Goal: Information Seeking & Learning: Learn about a topic

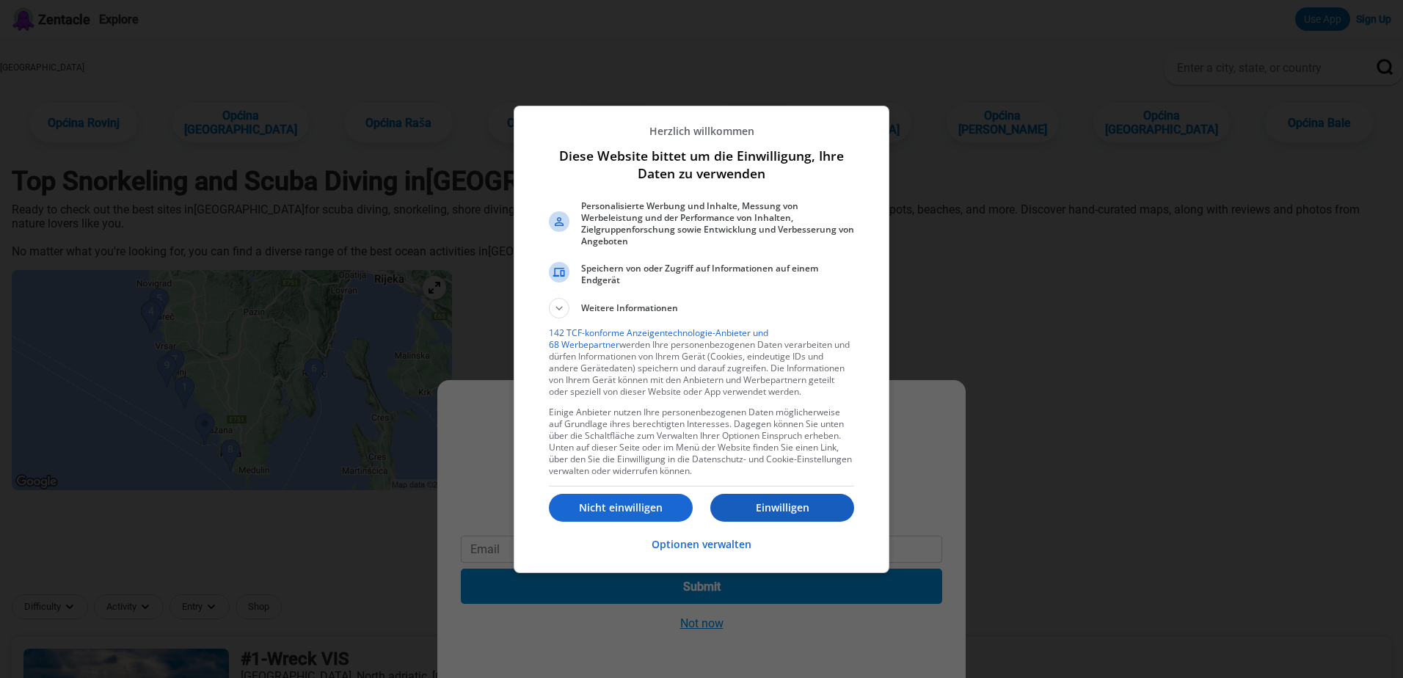
click at [754, 511] on p "Einwilligen" at bounding box center [782, 507] width 144 height 15
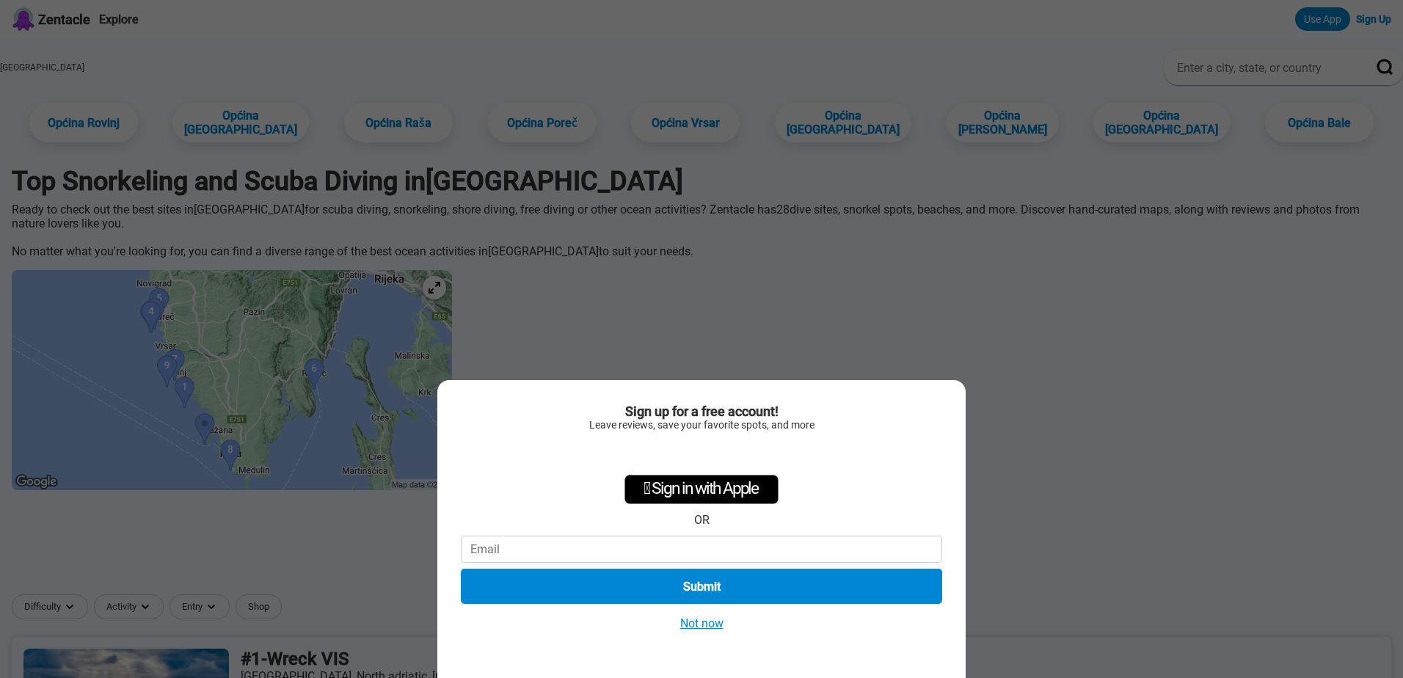
click at [706, 616] on button "Not now" at bounding box center [702, 622] width 52 height 15
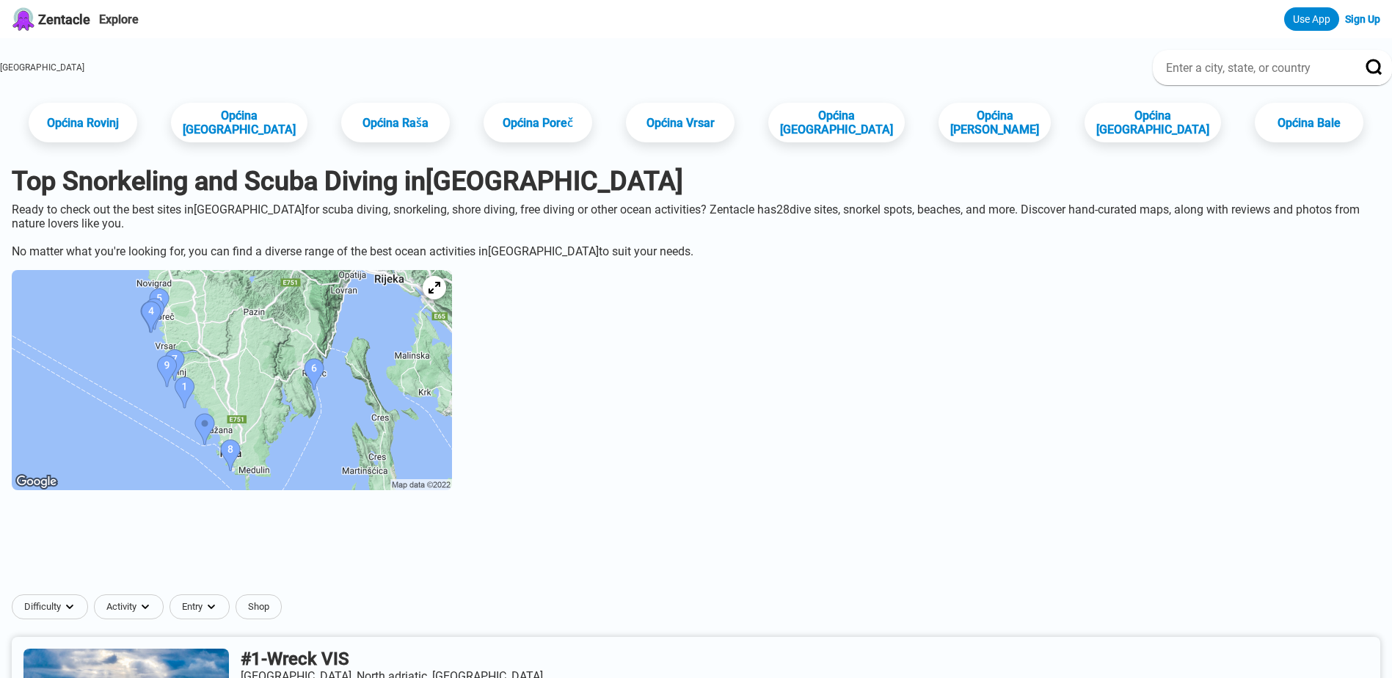
click at [216, 379] on img at bounding box center [232, 380] width 440 height 220
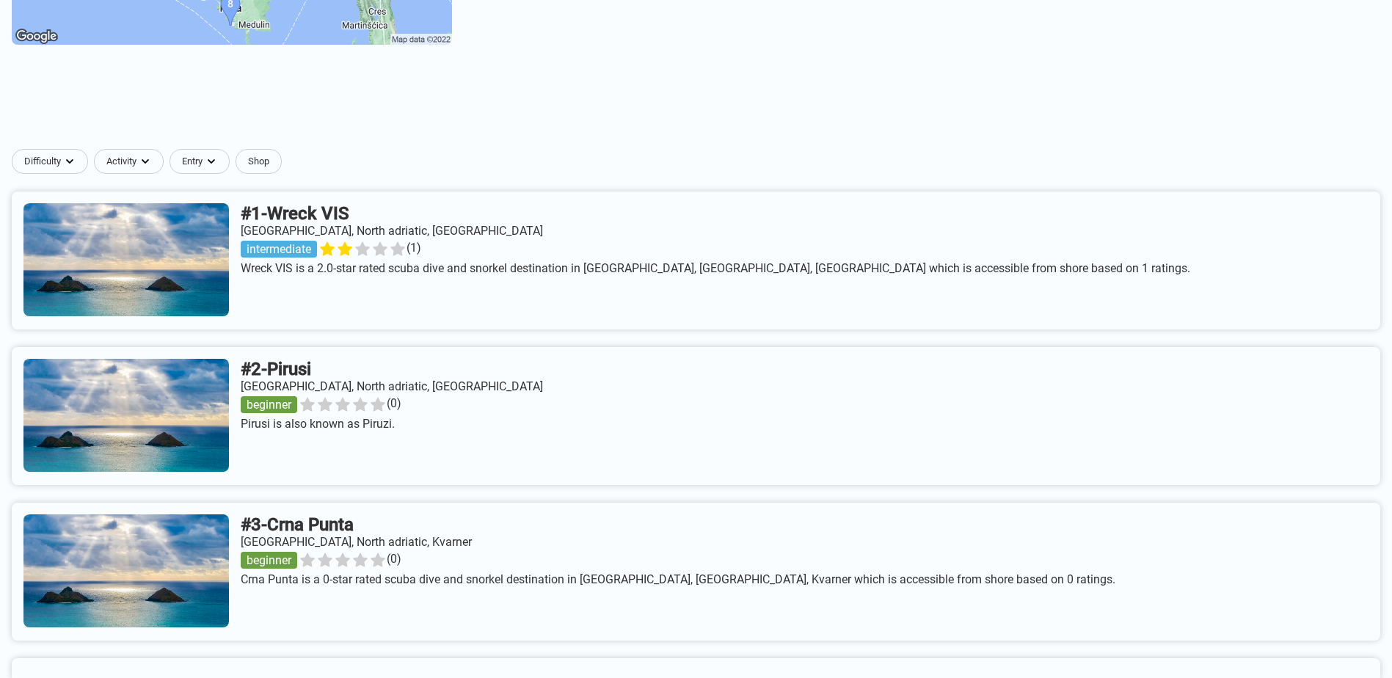
scroll to position [220, 0]
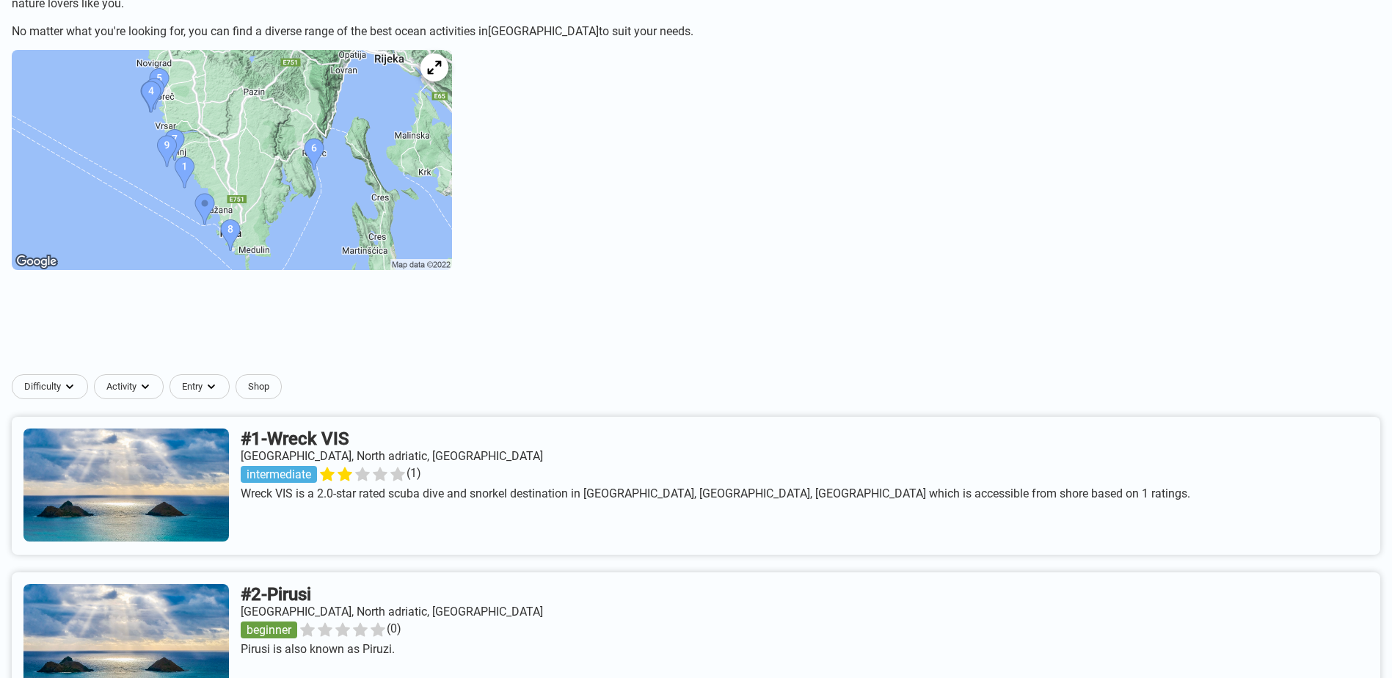
click at [441, 75] on icon at bounding box center [434, 68] width 14 height 14
drag, startPoint x: 566, startPoint y: 165, endPoint x: 623, endPoint y: 195, distance: 64.6
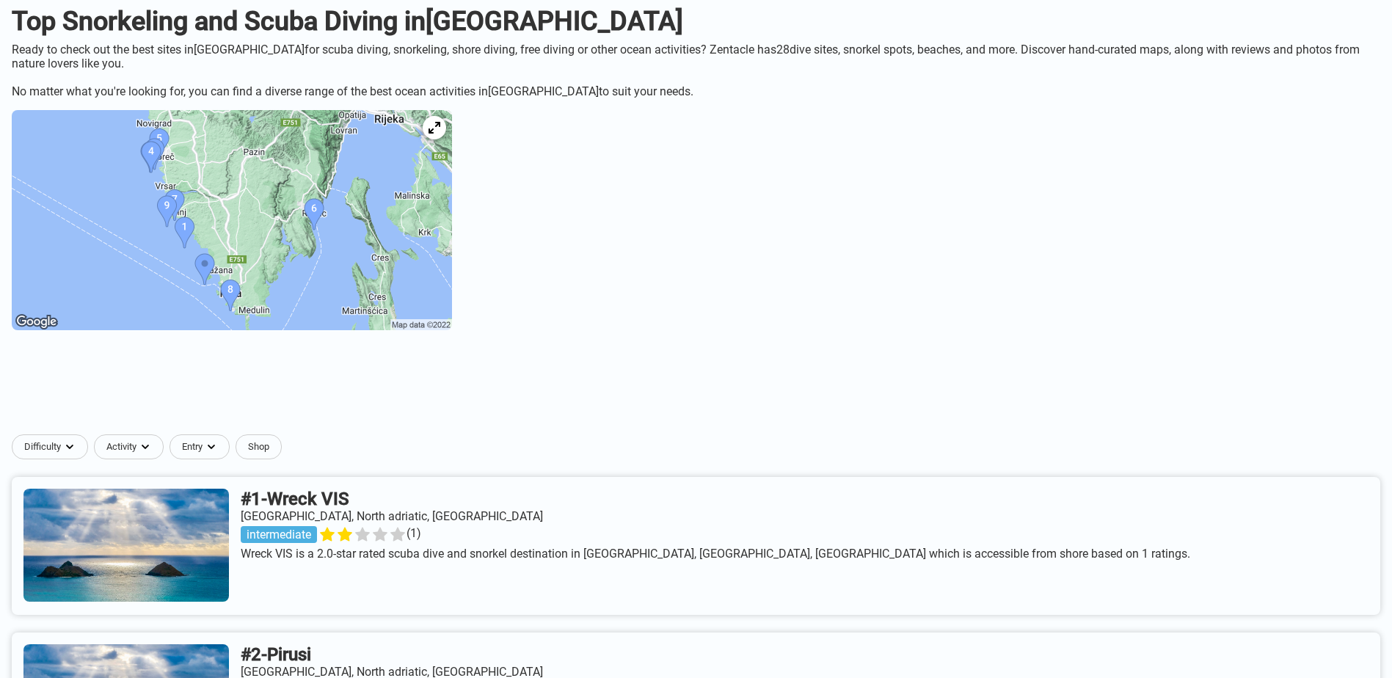
scroll to position [73, 0]
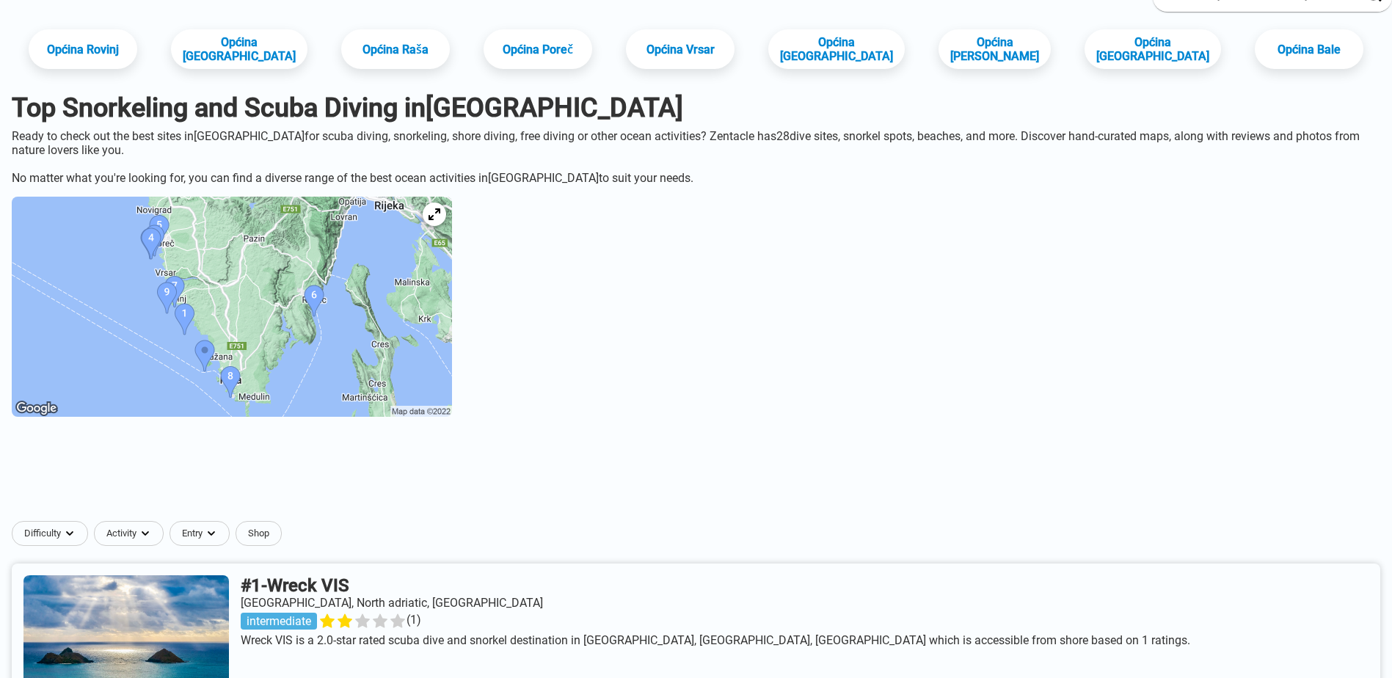
click at [206, 251] on img at bounding box center [232, 307] width 440 height 220
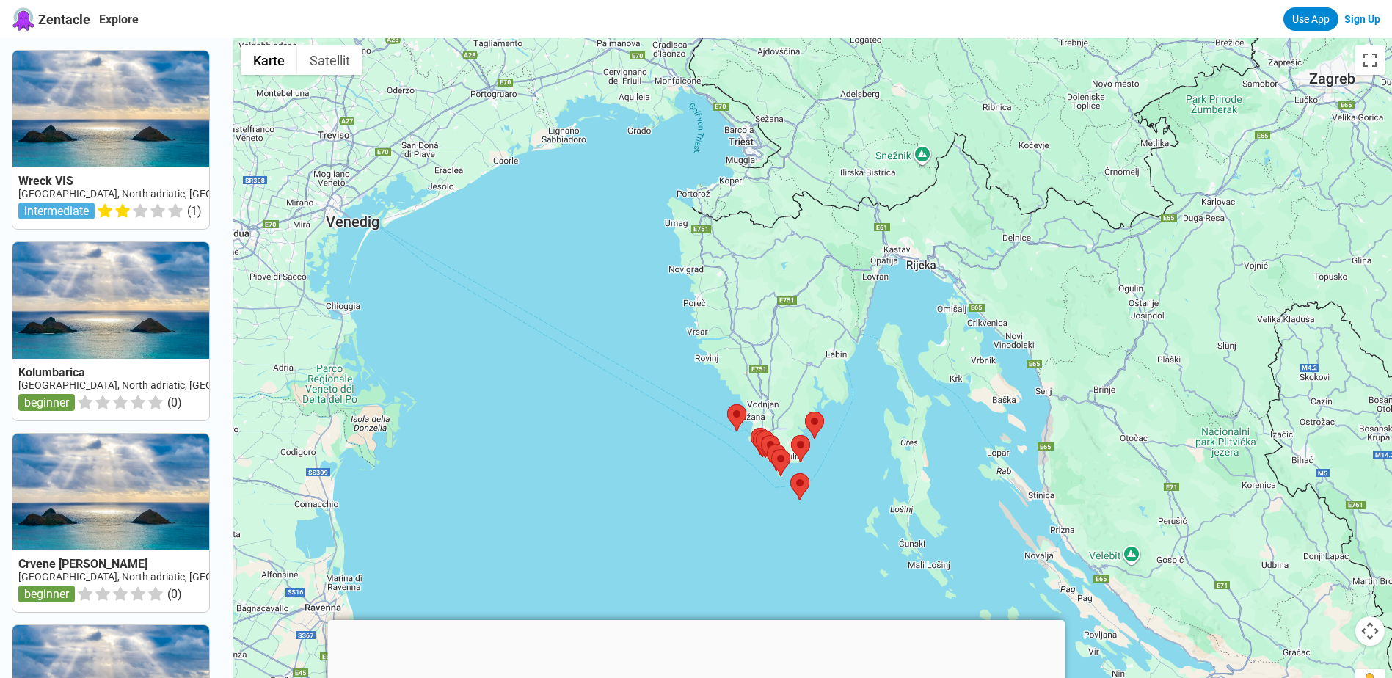
drag, startPoint x: 681, startPoint y: 220, endPoint x: 639, endPoint y: 328, distance: 115.9
click at [639, 328] on div at bounding box center [812, 377] width 1158 height 678
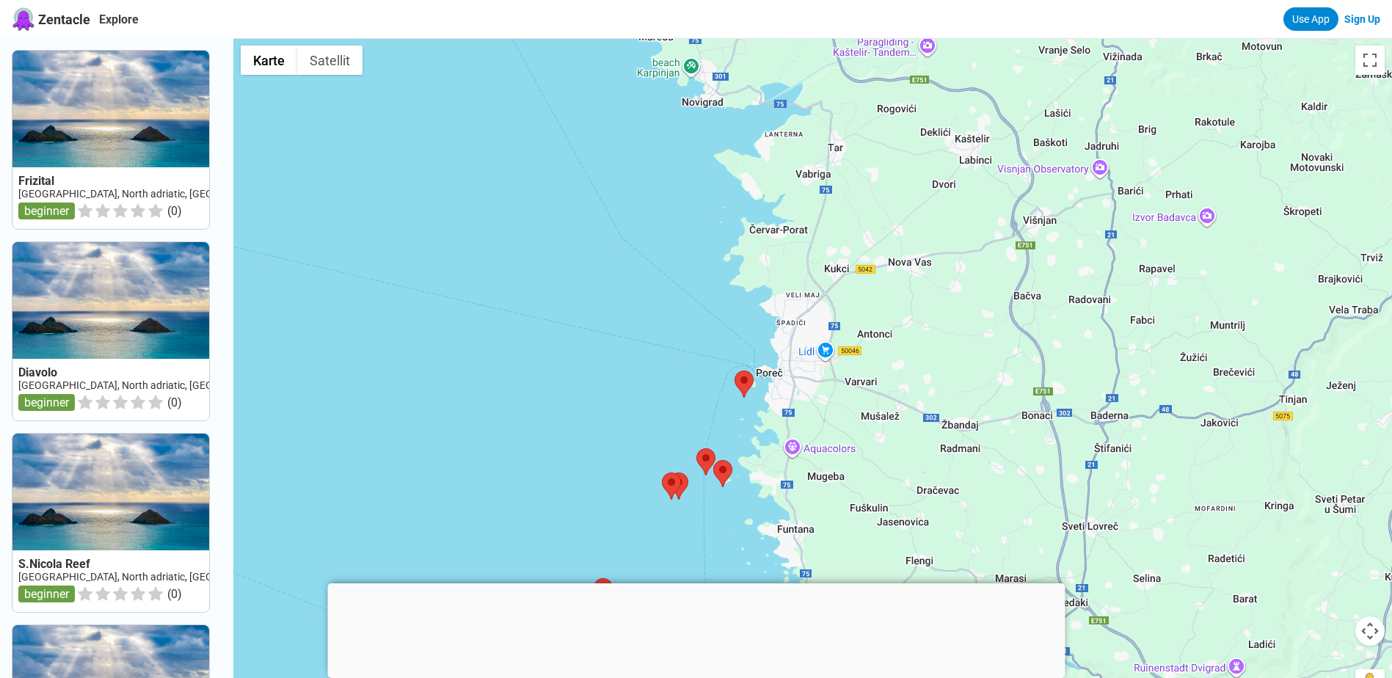
drag, startPoint x: 673, startPoint y: 201, endPoint x: 643, endPoint y: 304, distance: 107.7
click at [643, 304] on div at bounding box center [812, 377] width 1158 height 678
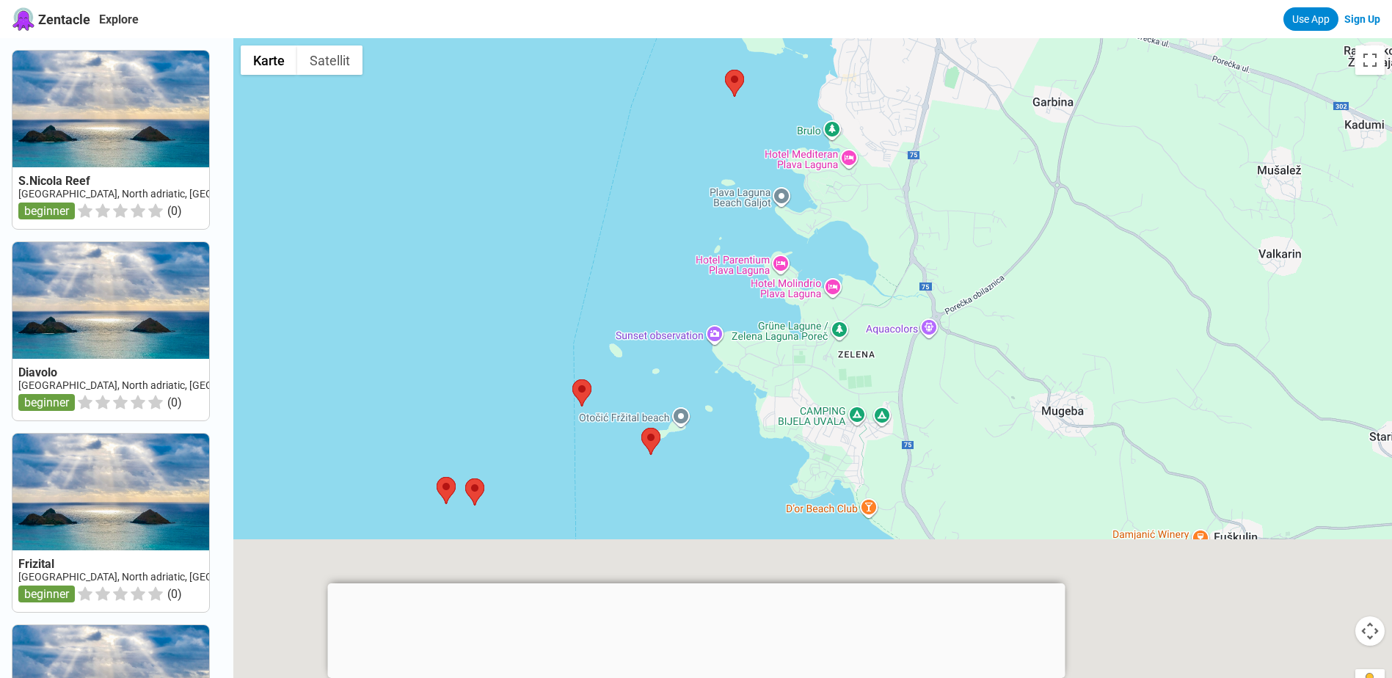
drag, startPoint x: 599, startPoint y: 409, endPoint x: 580, endPoint y: 230, distance: 179.4
click at [580, 230] on div at bounding box center [812, 377] width 1158 height 678
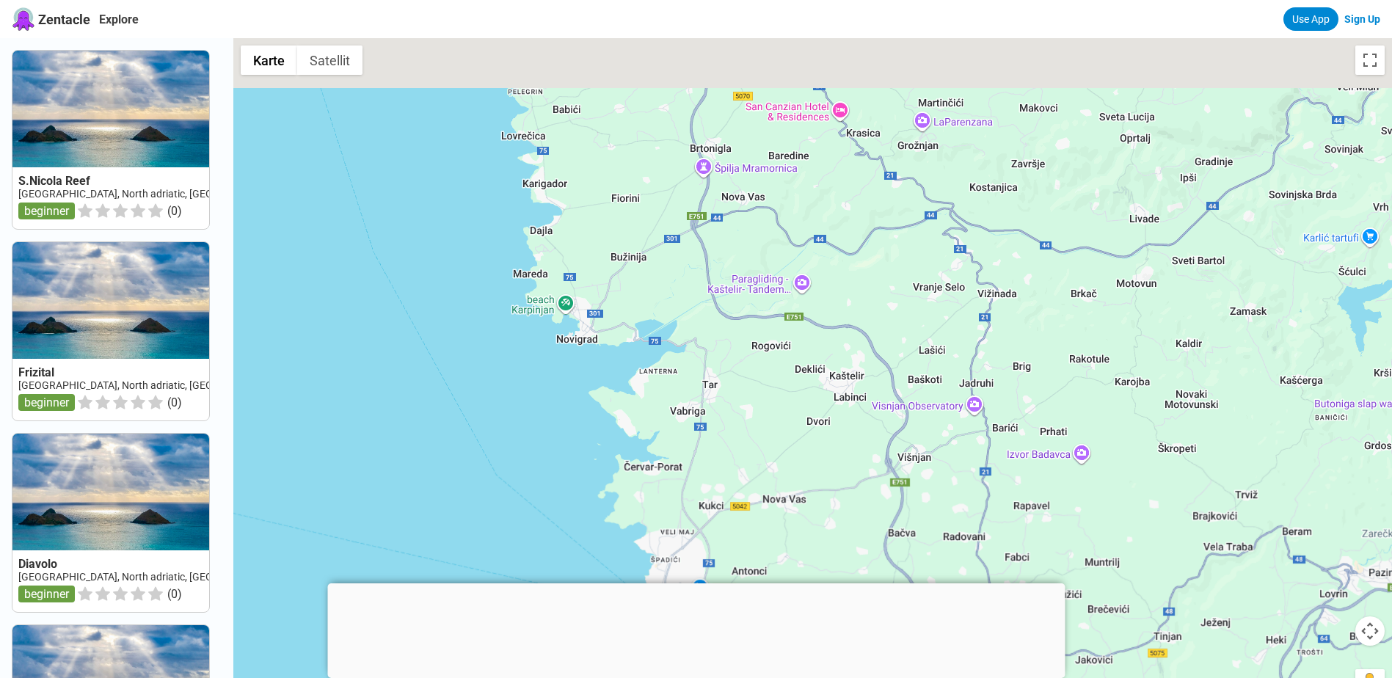
drag, startPoint x: 629, startPoint y: 232, endPoint x: 508, endPoint y: 508, distance: 301.9
click at [508, 508] on div at bounding box center [812, 377] width 1158 height 678
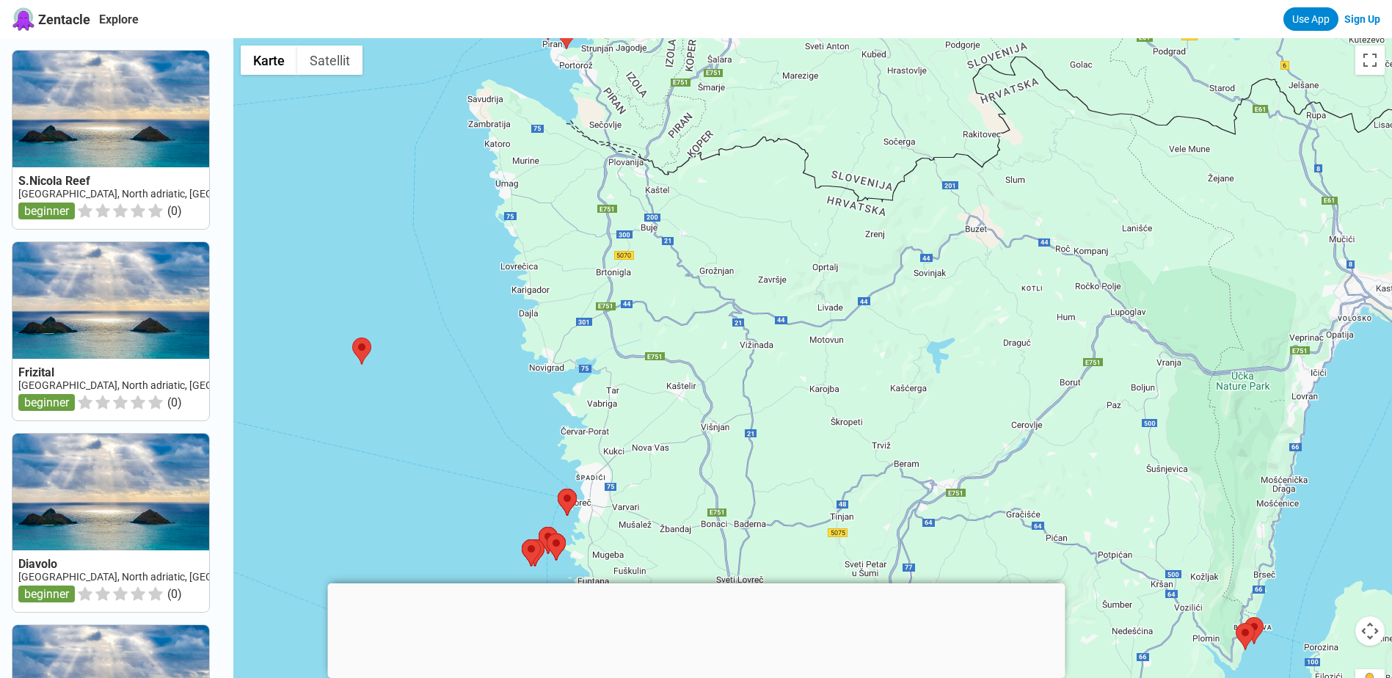
drag, startPoint x: 522, startPoint y: 438, endPoint x: 522, endPoint y: 412, distance: 26.4
click at [522, 412] on div at bounding box center [812, 377] width 1158 height 678
